Goal: Information Seeking & Learning: Learn about a topic

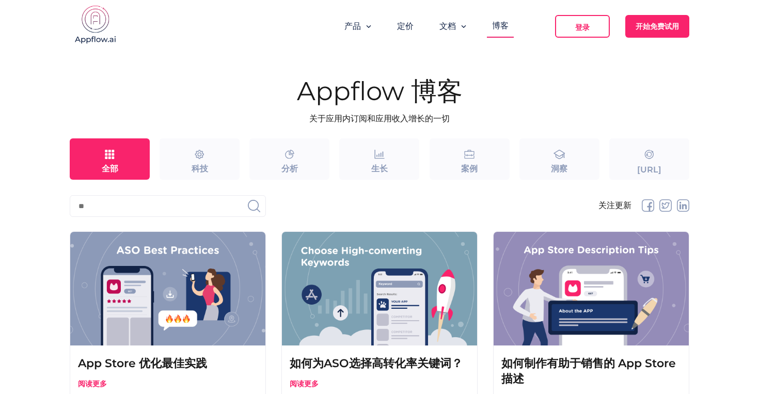
scroll to position [1298, 0]
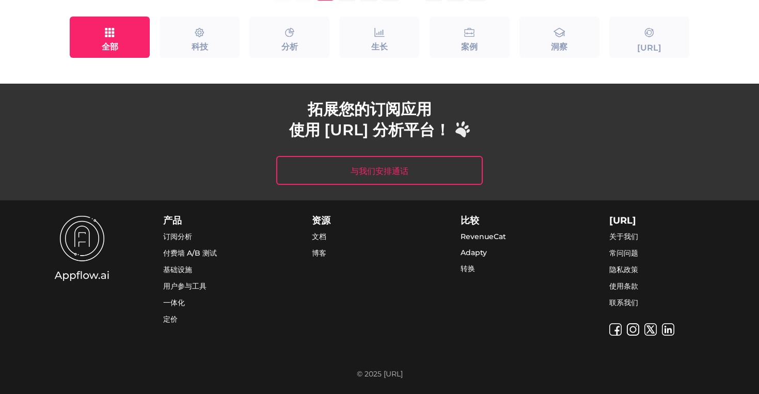
click at [190, 254] on font "付费墙 A/B 测试" at bounding box center [190, 252] width 54 height 9
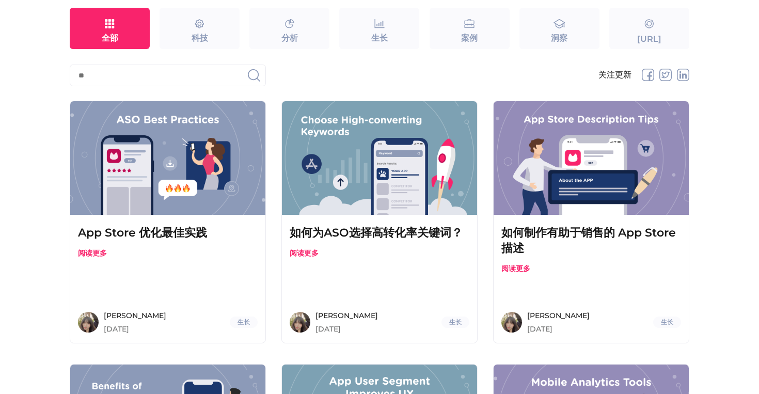
scroll to position [134, 0]
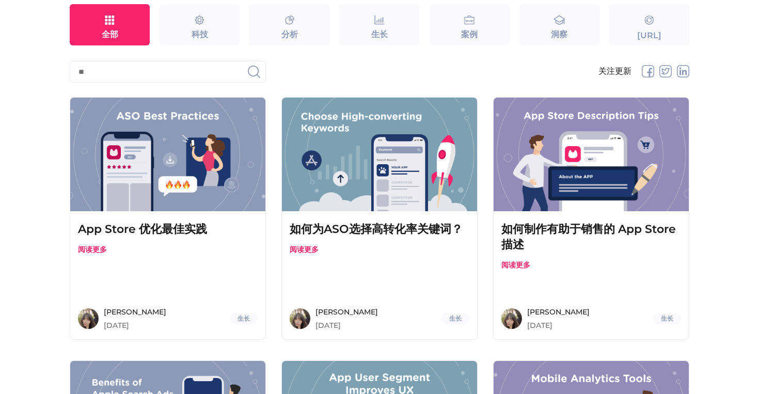
click at [359, 191] on img at bounding box center [379, 155] width 195 height 114
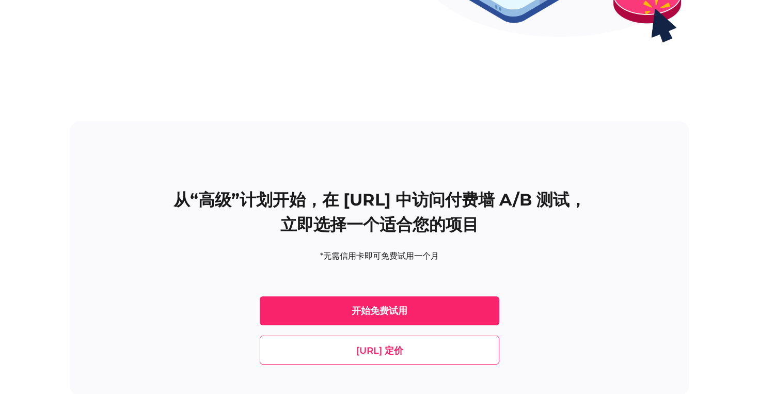
scroll to position [2501, 0]
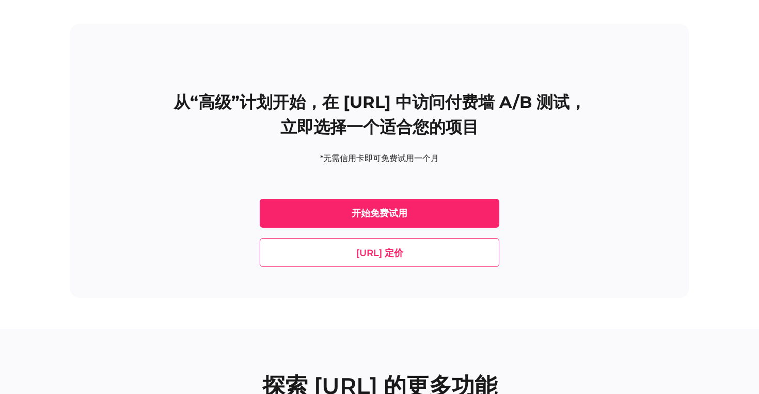
click at [347, 200] on link "开始免费试用" at bounding box center [379, 213] width 239 height 29
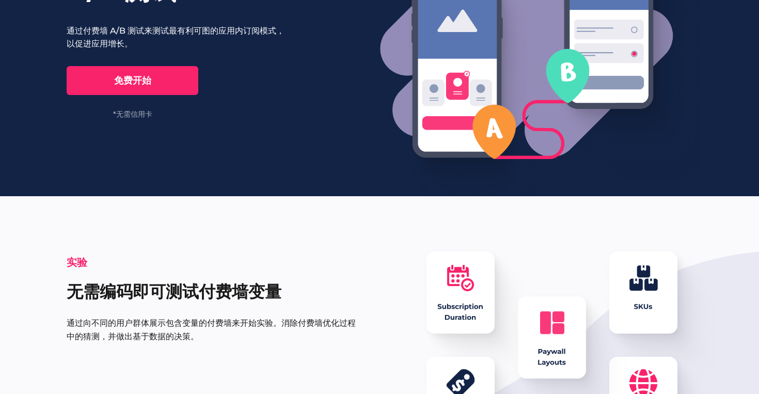
scroll to position [0, 0]
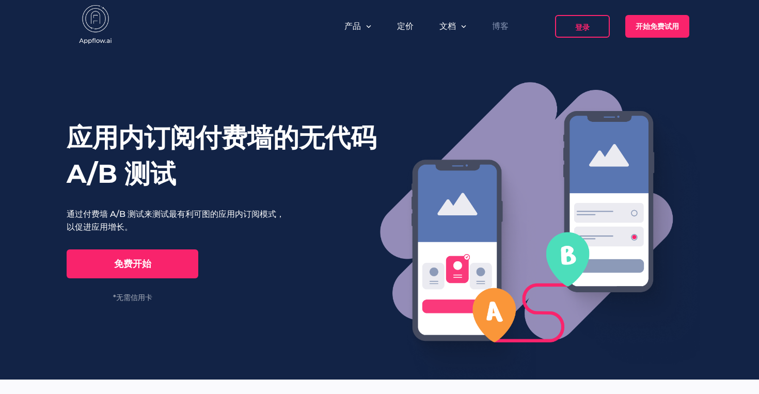
click at [499, 31] on font "博客" at bounding box center [500, 26] width 17 height 10
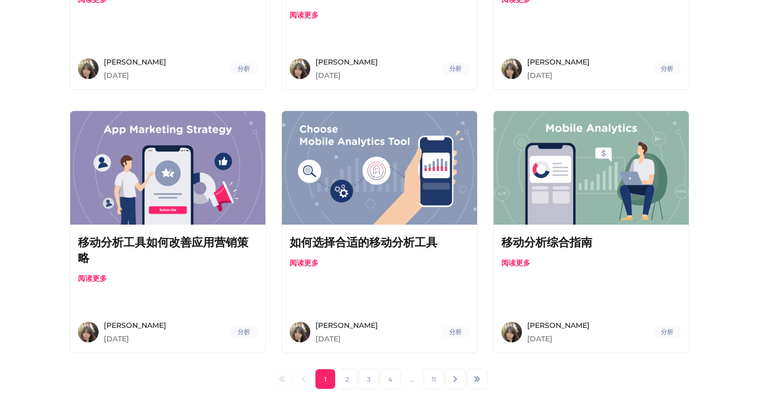
scroll to position [911, 0]
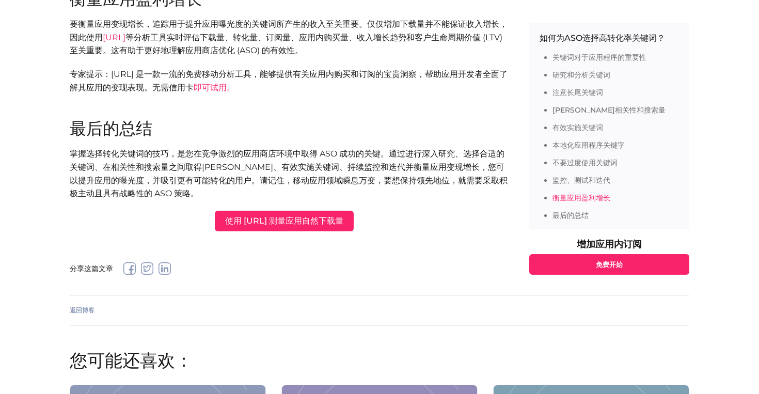
scroll to position [1594, 0]
